Goal: Task Accomplishment & Management: Manage account settings

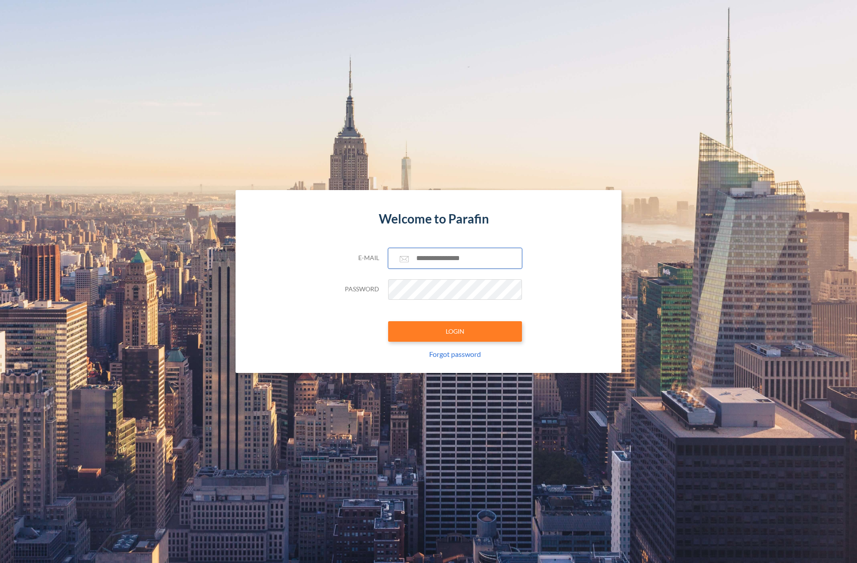
click at [460, 251] on input "text" at bounding box center [455, 258] width 134 height 21
paste input "**********"
type input "**********"
click at [454, 329] on button "LOGIN" at bounding box center [455, 331] width 134 height 21
